Goal: Task Accomplishment & Management: Manage account settings

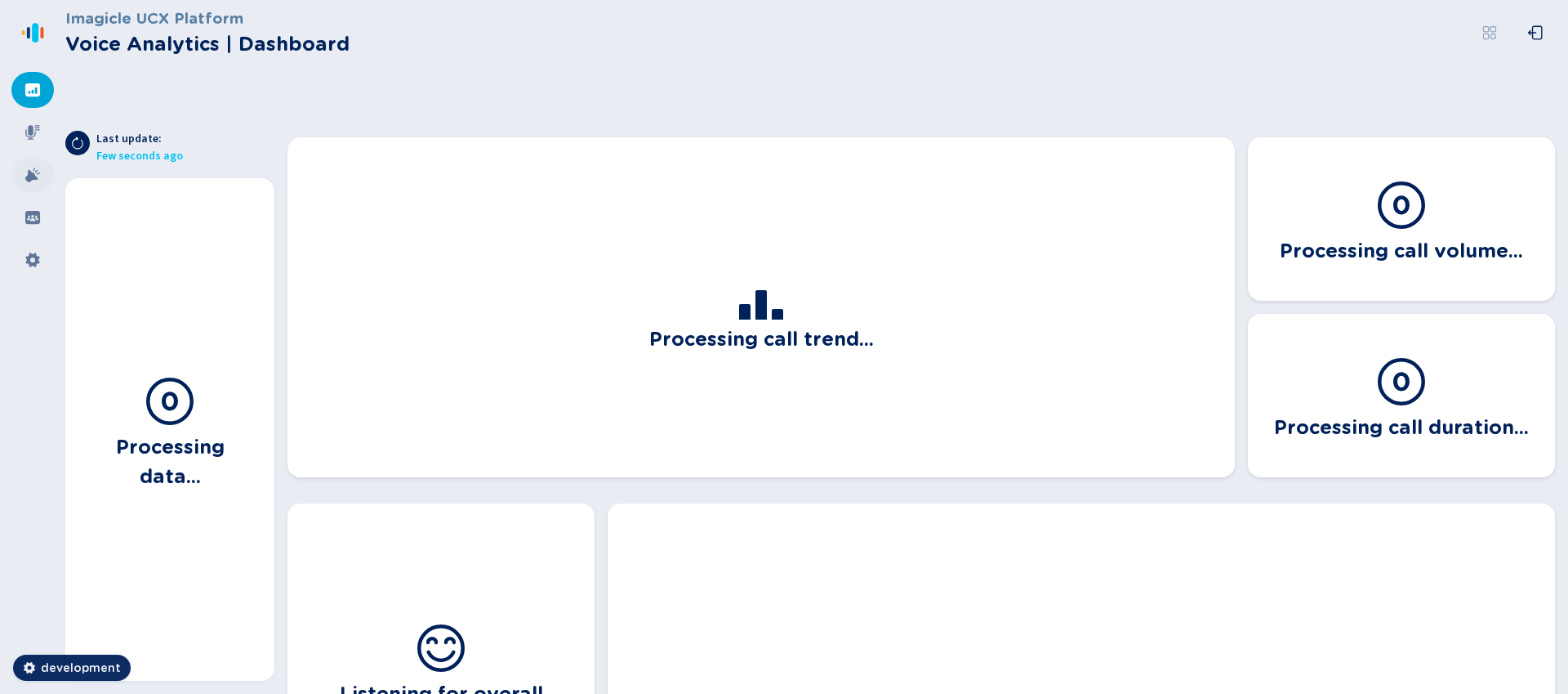
click at [39, 174] on icon at bounding box center [33, 175] width 15 height 15
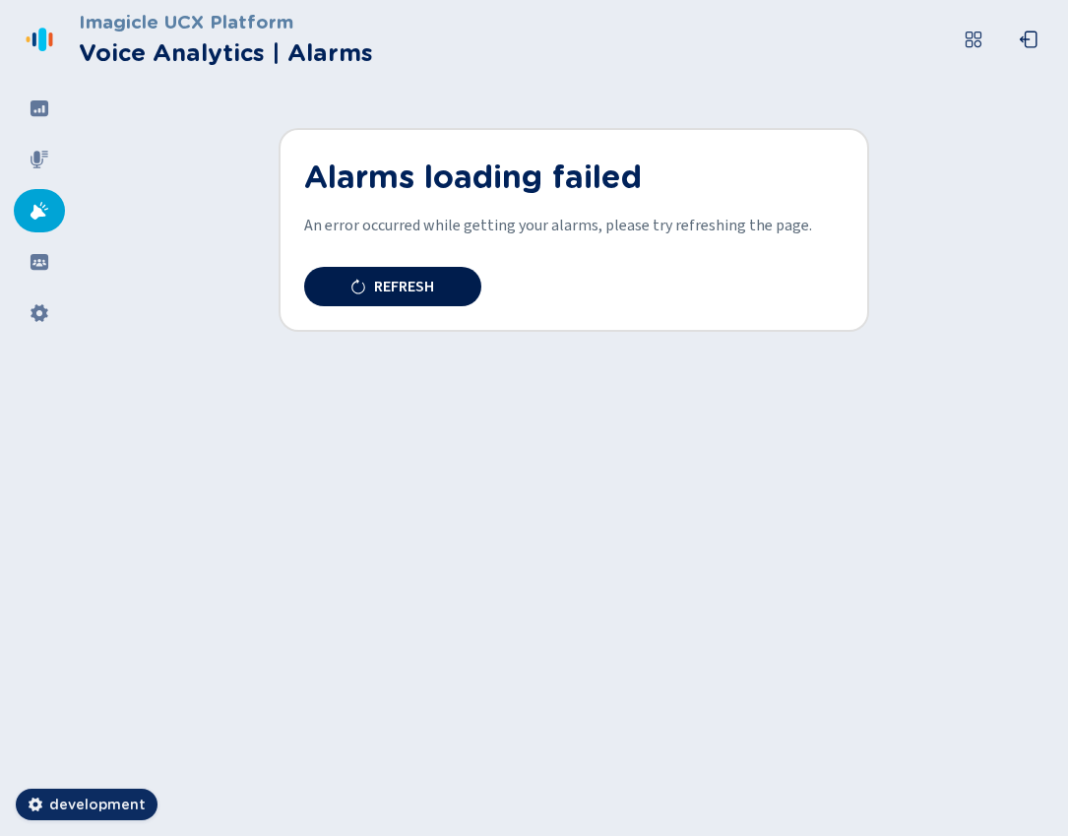
click at [427, 276] on button "Refresh" at bounding box center [392, 286] width 177 height 39
click at [436, 283] on button "Refresh" at bounding box center [392, 286] width 177 height 39
click at [36, 262] on icon at bounding box center [40, 262] width 18 height 16
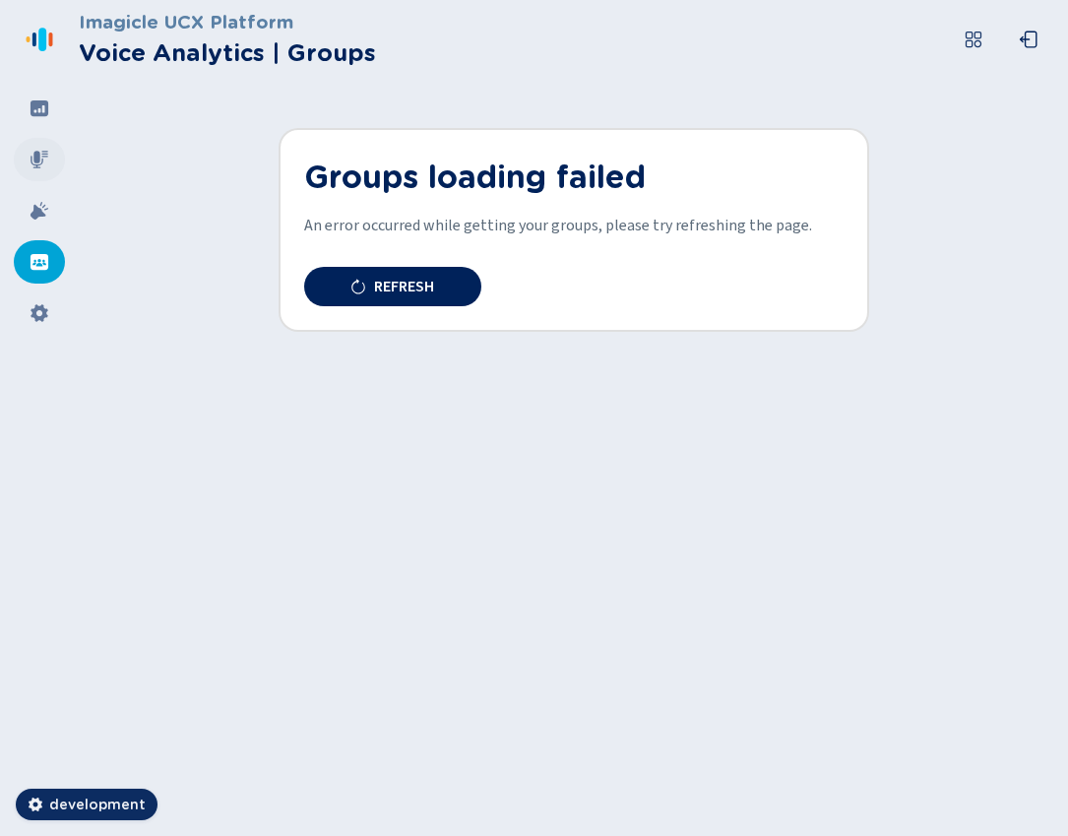
click at [39, 152] on icon at bounding box center [40, 160] width 20 height 20
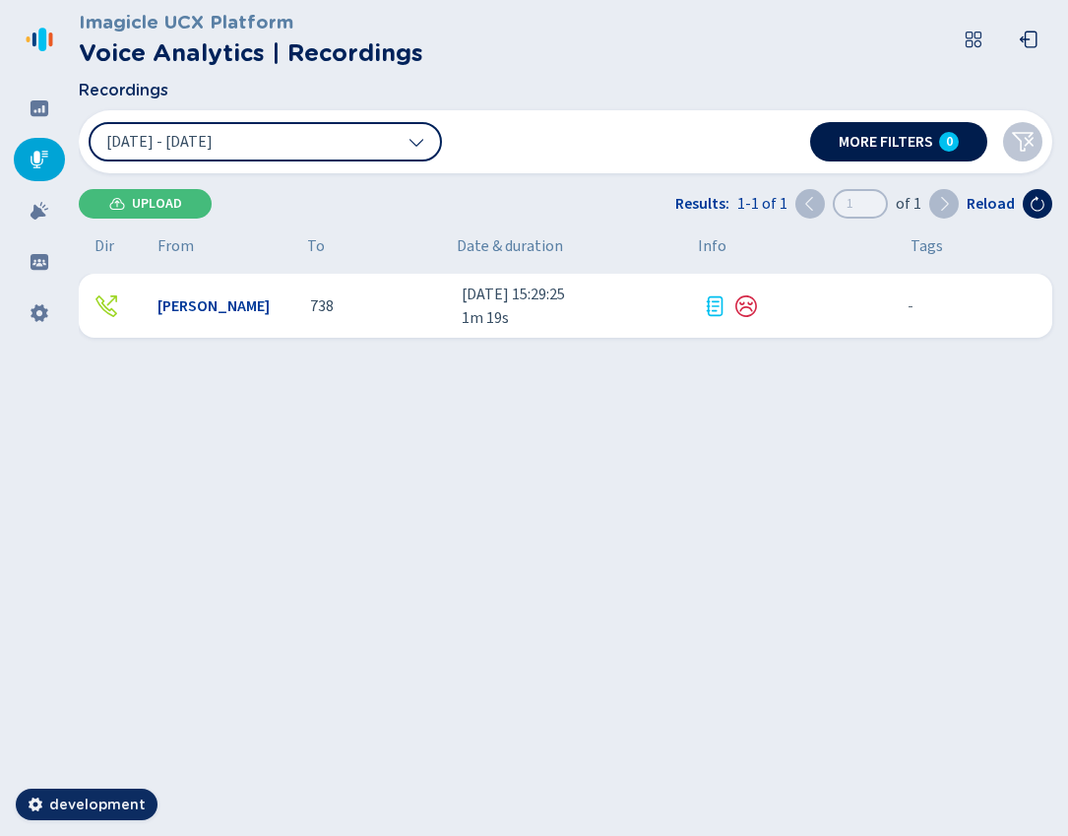
click at [916, 139] on span "More filters" at bounding box center [886, 142] width 95 height 16
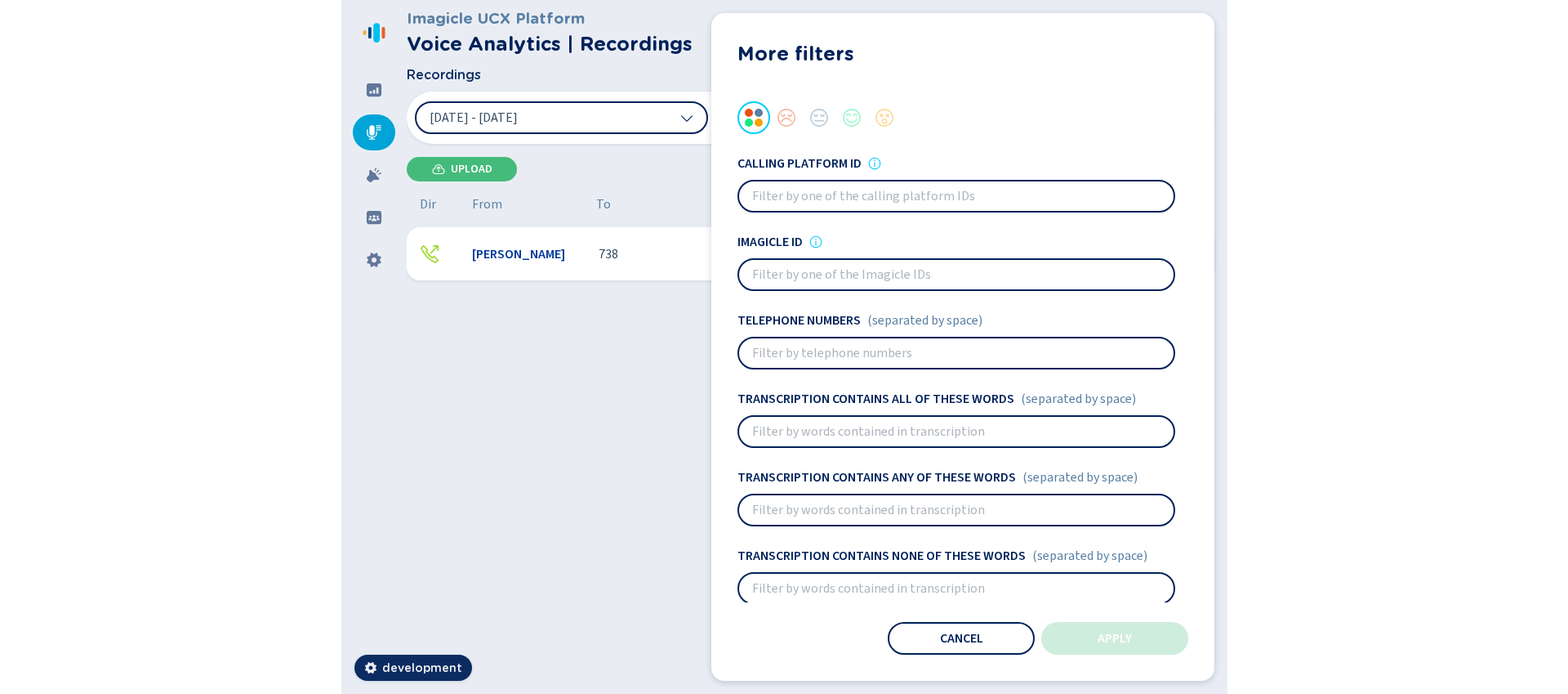
scroll to position [190, 0]
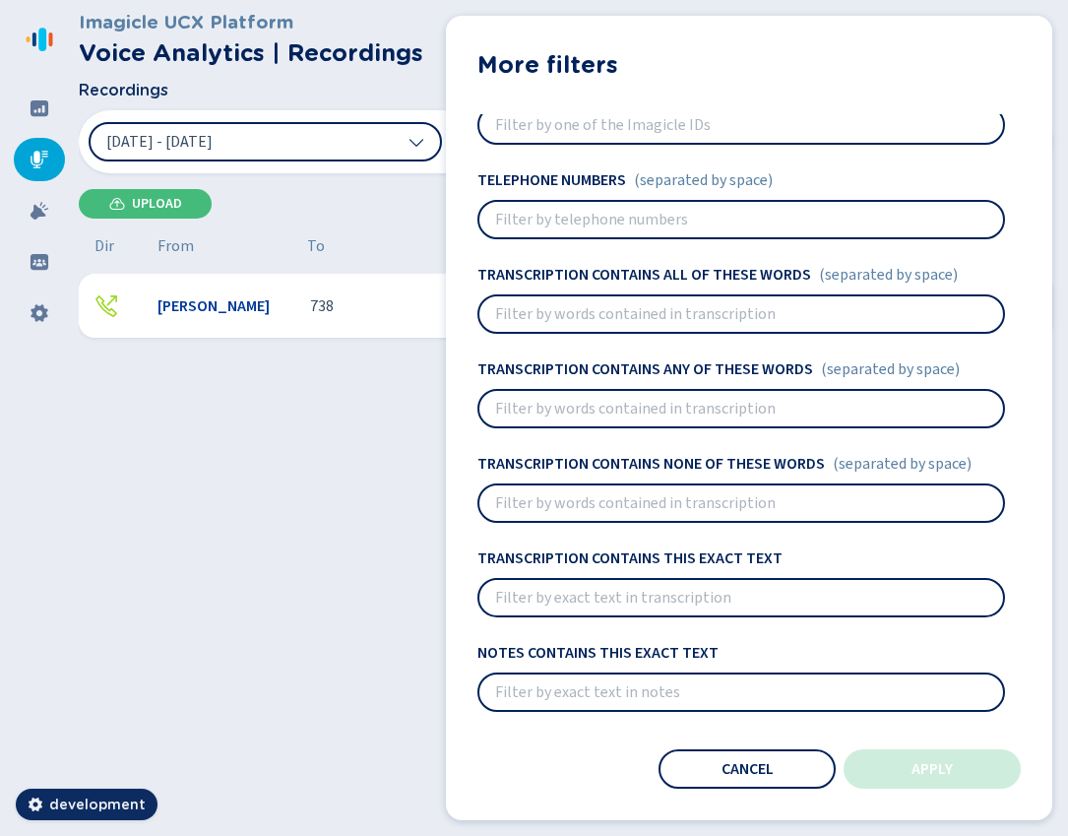
click at [722, 778] on button "Cancel" at bounding box center [747, 768] width 177 height 39
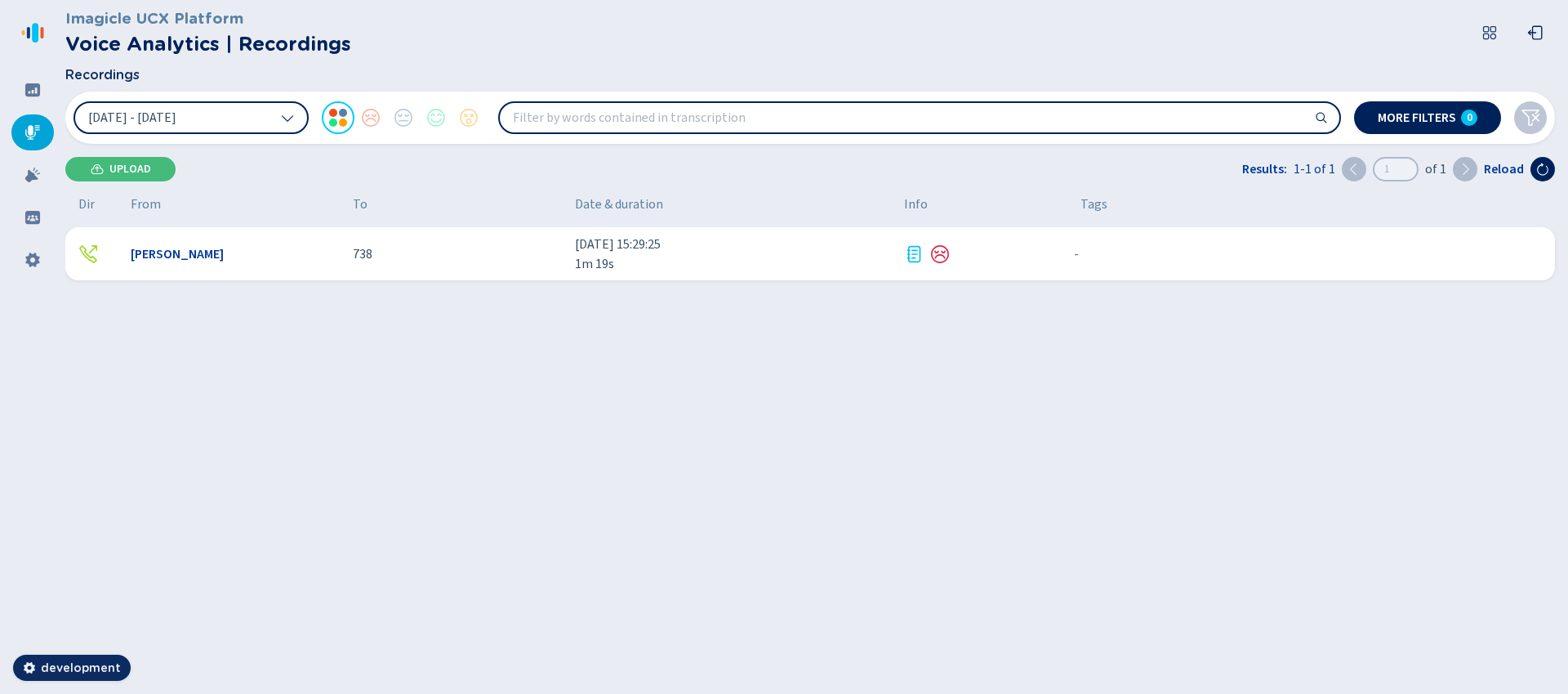
click at [851, 393] on div "[PERSON_NAME] 738 [DATE] 15:29:25 1m 19s - {{hiddenTagsCount}} more" at bounding box center [814, 423] width 1497 height 393
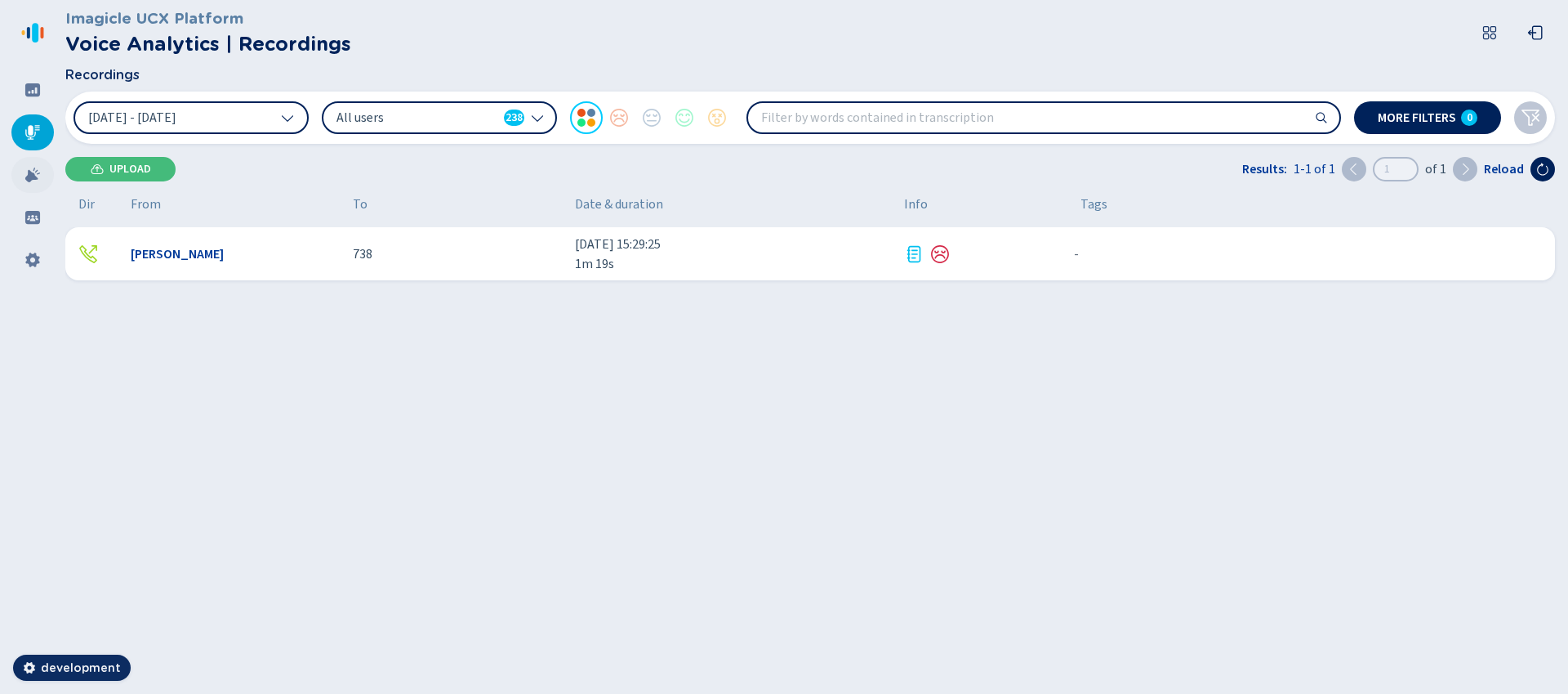
click at [32, 180] on icon at bounding box center [33, 175] width 17 height 17
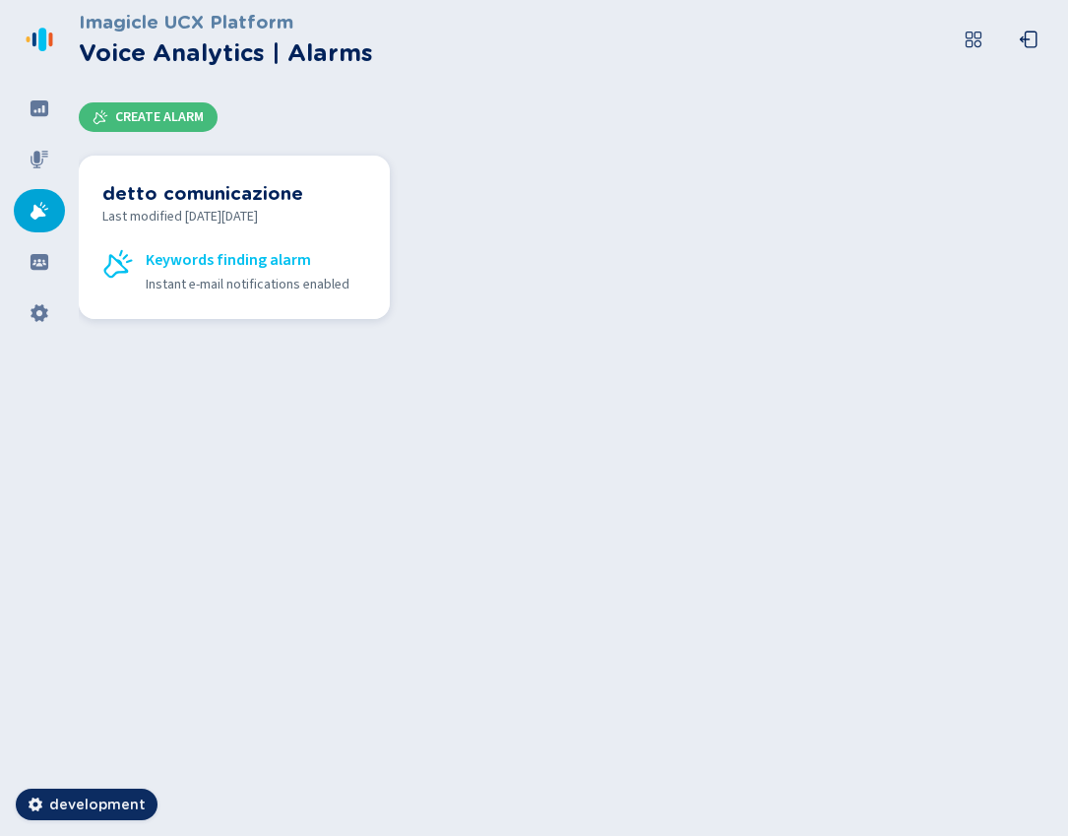
click at [154, 203] on h3 "detto comunicazione" at bounding box center [234, 193] width 264 height 28
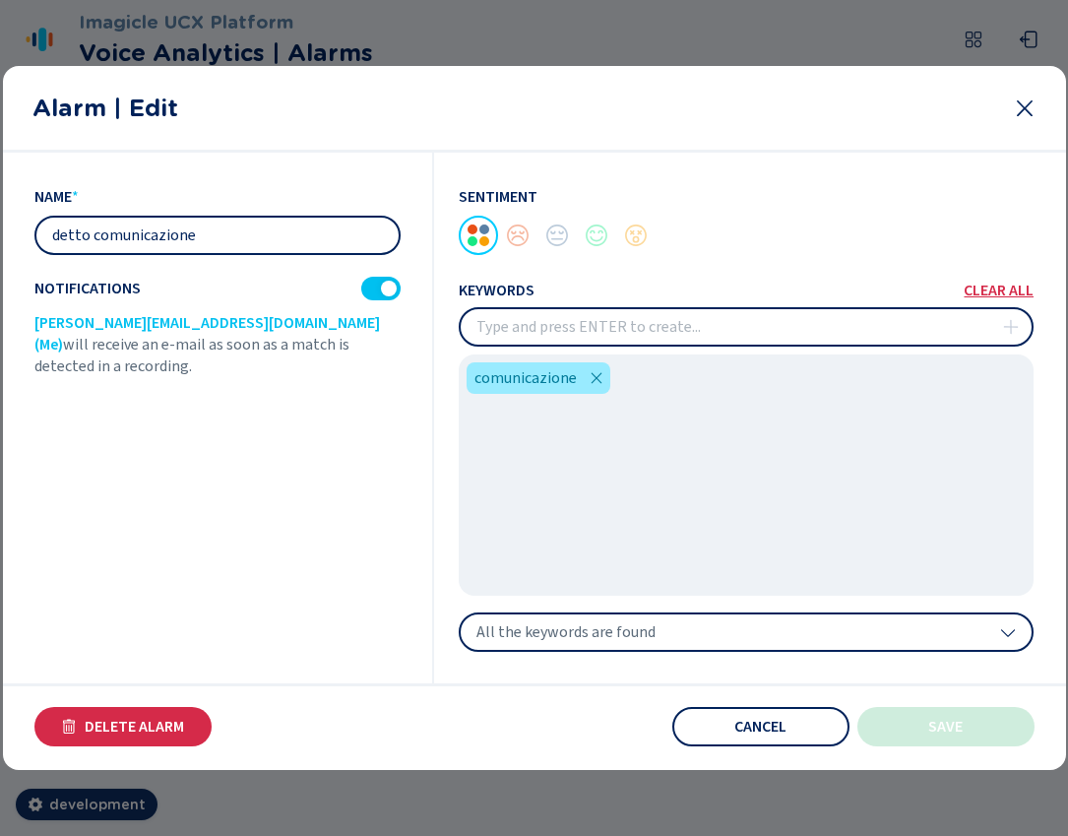
click at [194, 236] on input "detto comunicazione" at bounding box center [217, 235] width 362 height 35
type input "detto comunicazione 1"
click at [944, 734] on button "Save" at bounding box center [945, 726] width 177 height 39
